Goal: Transaction & Acquisition: Purchase product/service

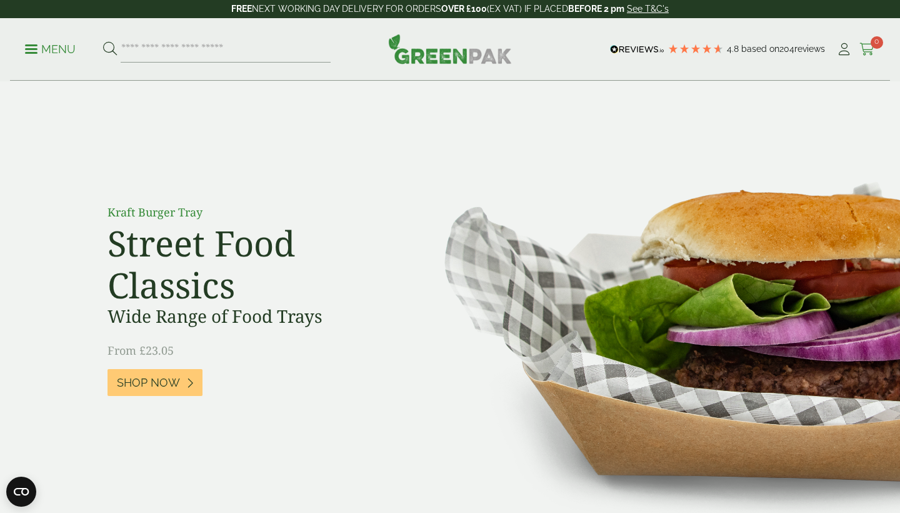
click at [869, 49] on icon at bounding box center [867, 49] width 16 height 13
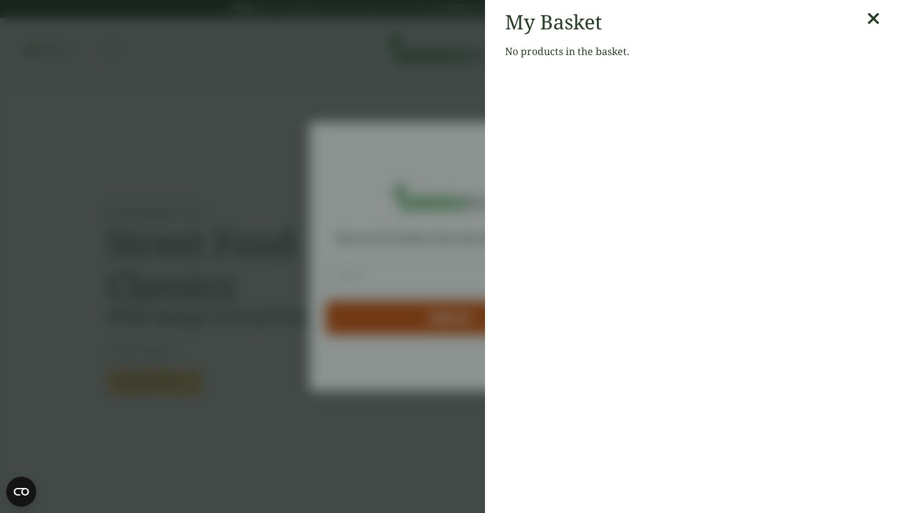
click at [876, 21] on icon at bounding box center [873, 19] width 13 height 18
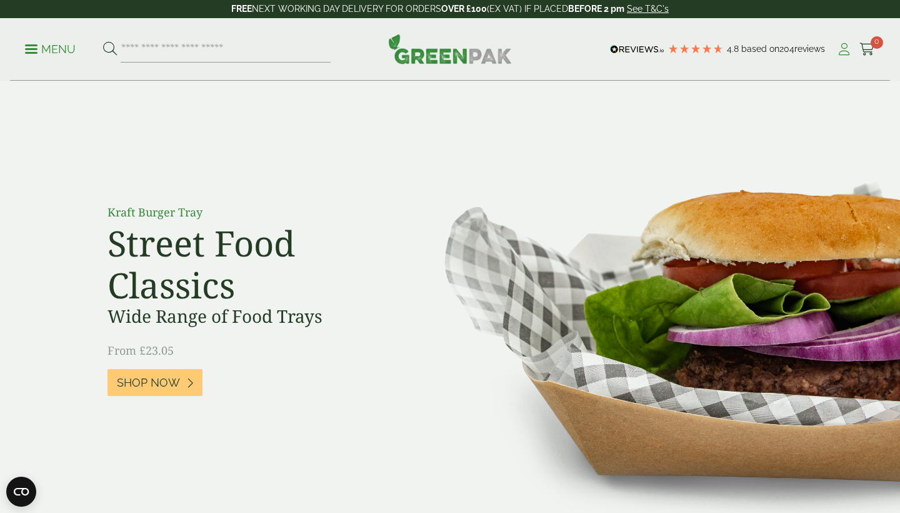
click at [840, 53] on icon at bounding box center [844, 49] width 16 height 13
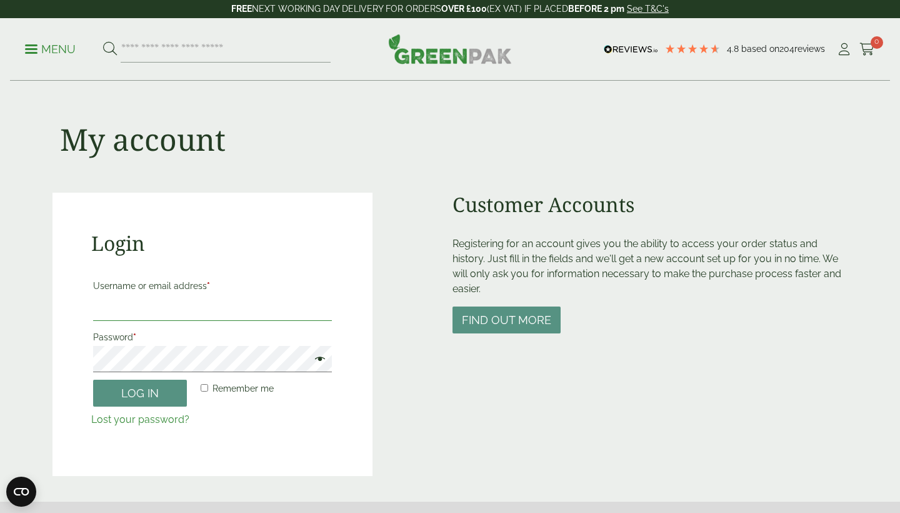
type input "**********"
click at [140, 392] on button "Log in" at bounding box center [140, 392] width 94 height 27
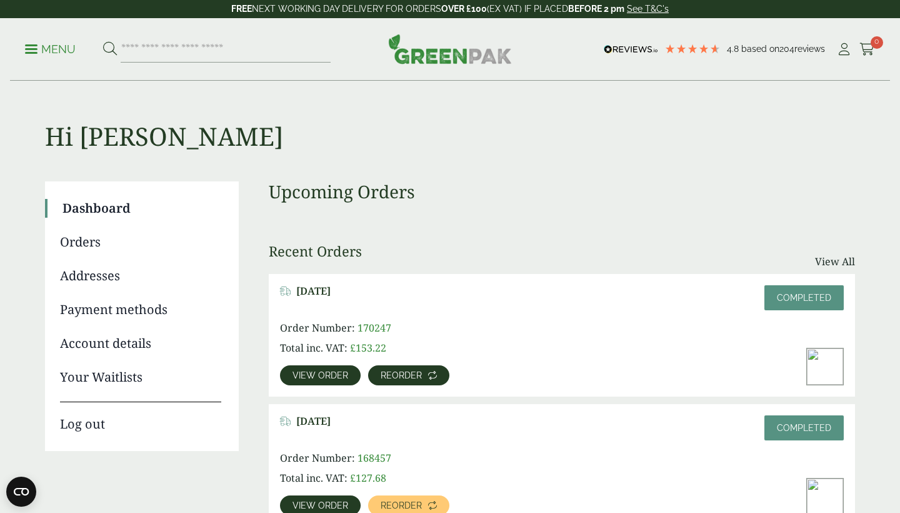
click at [403, 376] on span "Reorder" at bounding box center [401, 375] width 41 height 9
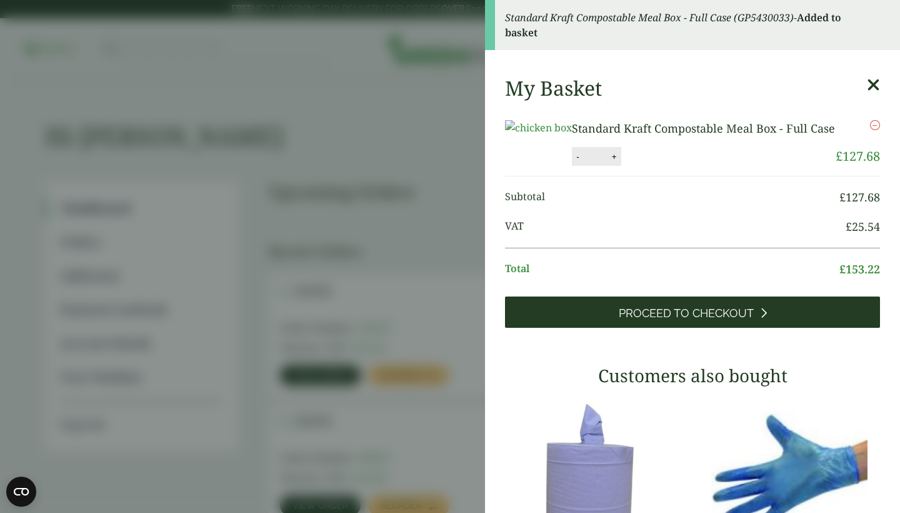
click at [629, 320] on span "Proceed to Checkout" at bounding box center [686, 313] width 135 height 14
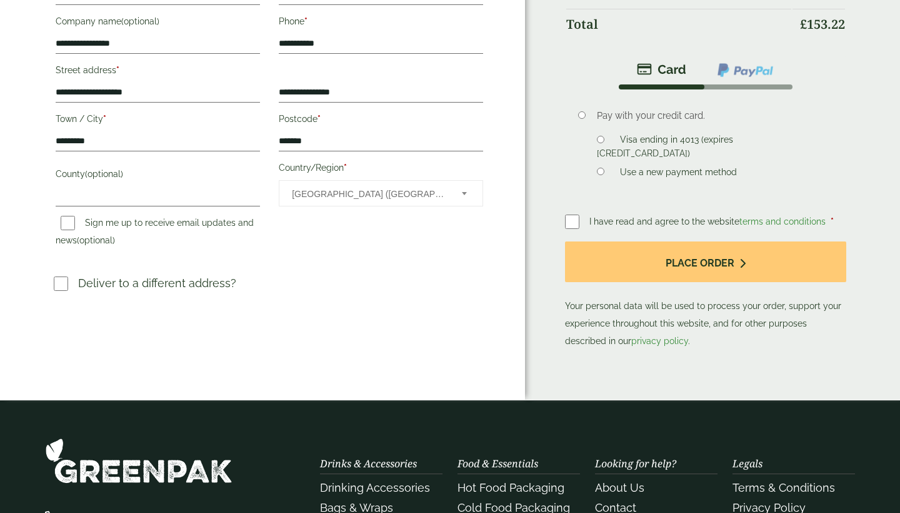
scroll to position [304, 0]
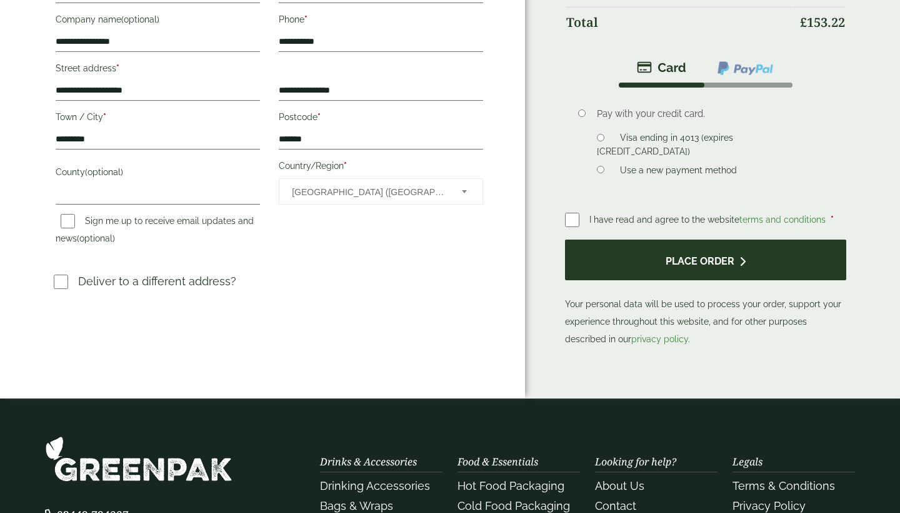
click at [675, 253] on button "Place order" at bounding box center [705, 259] width 281 height 41
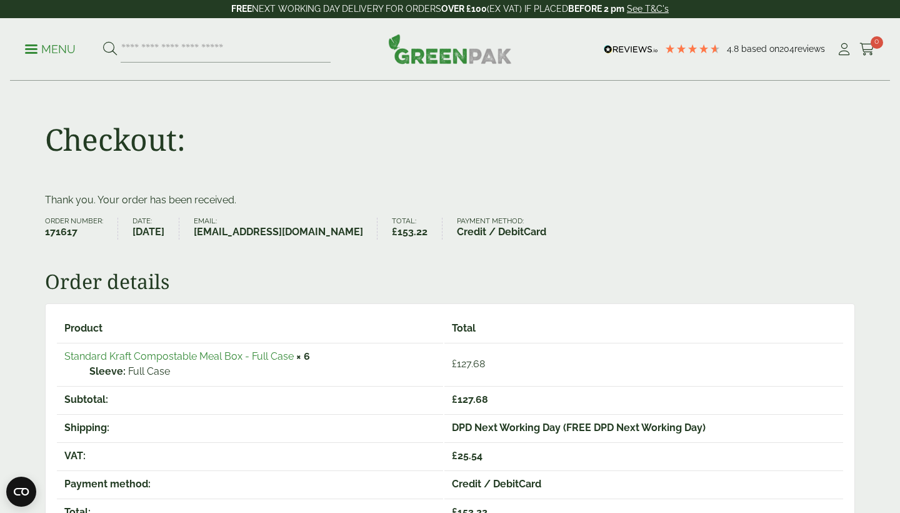
click at [658, 11] on link "See T&C's" at bounding box center [648, 9] width 42 height 10
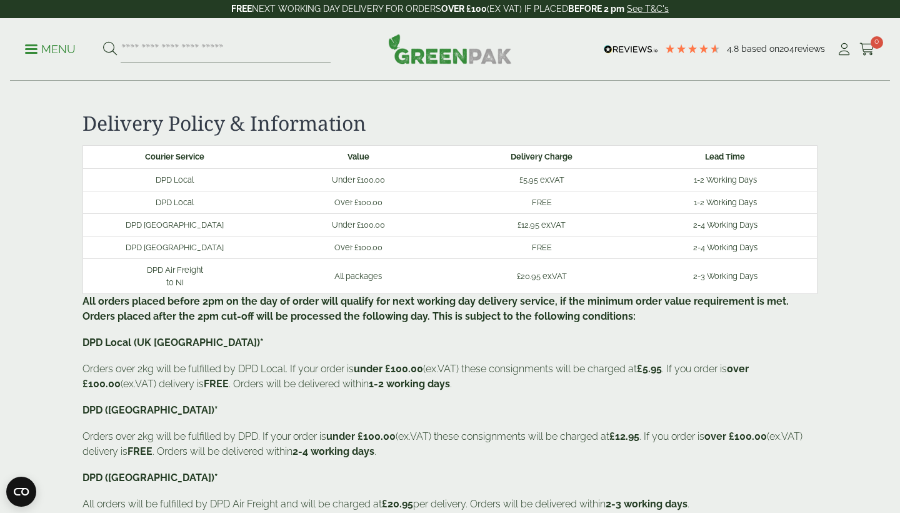
click at [30, 53] on link "Menu" at bounding box center [50, 48] width 51 height 13
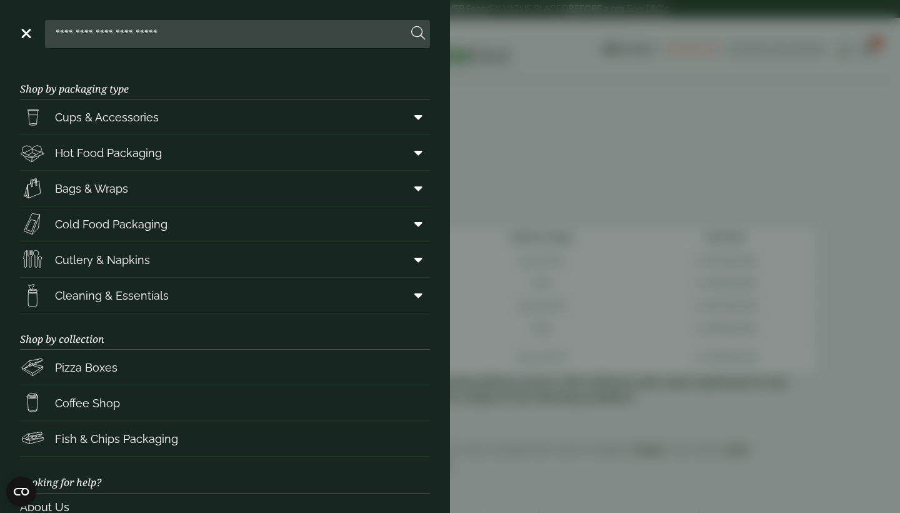
click at [30, 36] on link "Menu" at bounding box center [25, 32] width 13 height 13
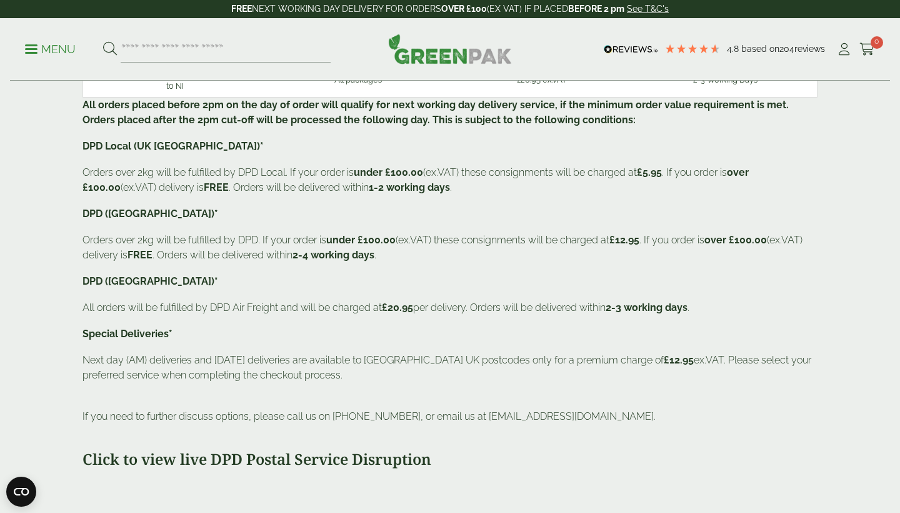
scroll to position [232, 0]
